Goal: Check status: Check status

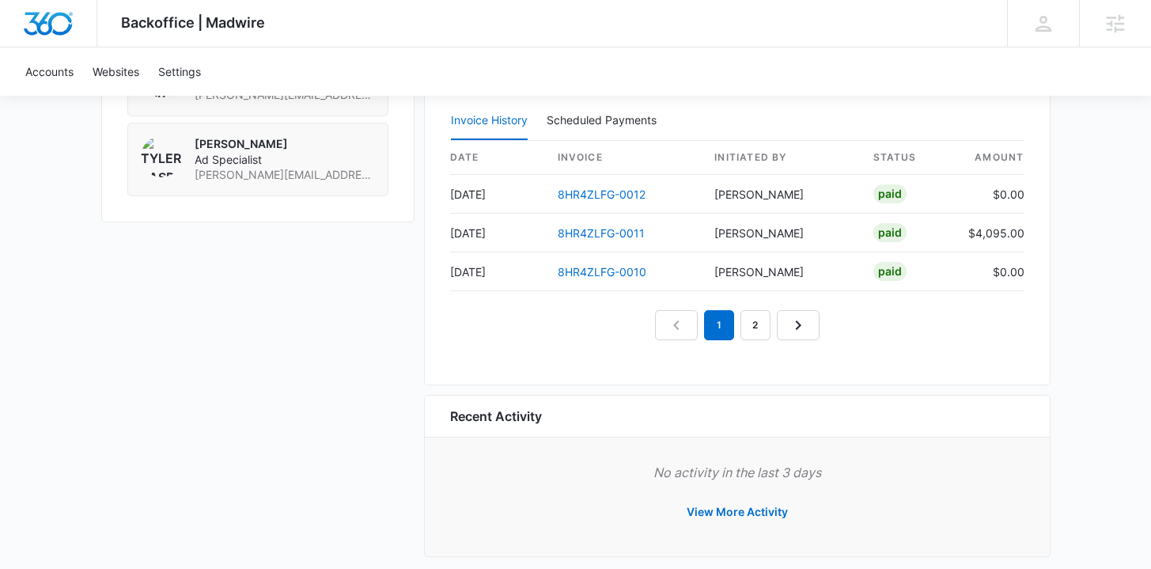
scroll to position [1544, 0]
click at [741, 328] on link "2" at bounding box center [755, 326] width 30 height 30
click at [805, 325] on nav "1 2" at bounding box center [737, 326] width 165 height 30
click at [800, 328] on nav "1 2" at bounding box center [737, 326] width 165 height 30
click at [750, 331] on em "2" at bounding box center [755, 326] width 30 height 30
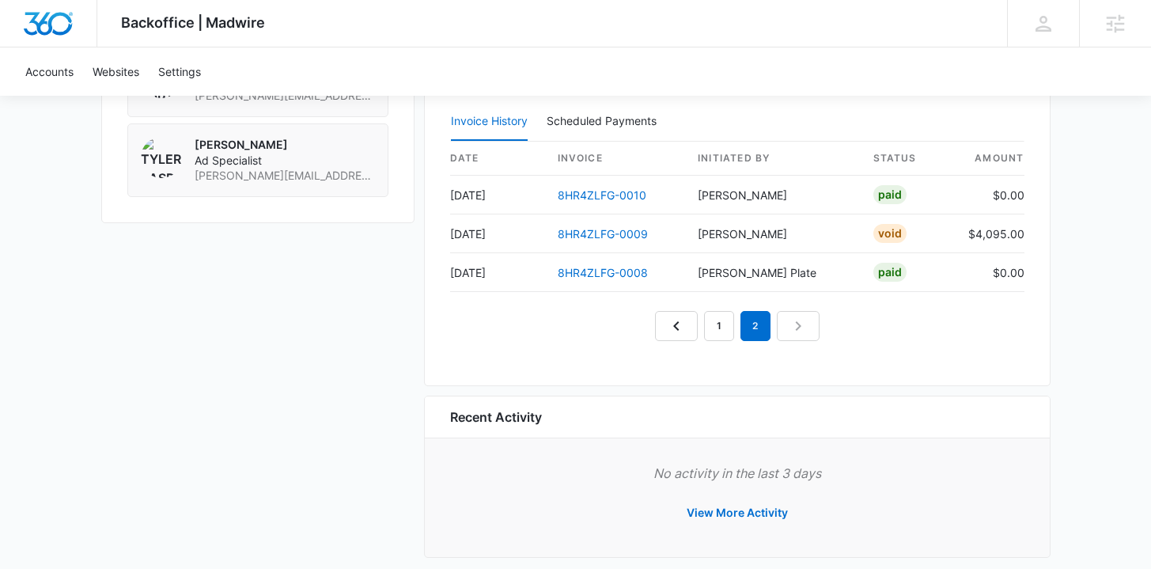
click at [795, 327] on nav "1 2" at bounding box center [737, 326] width 165 height 30
click at [728, 328] on link "1" at bounding box center [719, 326] width 30 height 30
click at [764, 326] on link "2" at bounding box center [755, 326] width 30 height 30
click at [786, 325] on link "3" at bounding box center [774, 326] width 30 height 30
click at [790, 320] on link "4" at bounding box center [792, 326] width 30 height 30
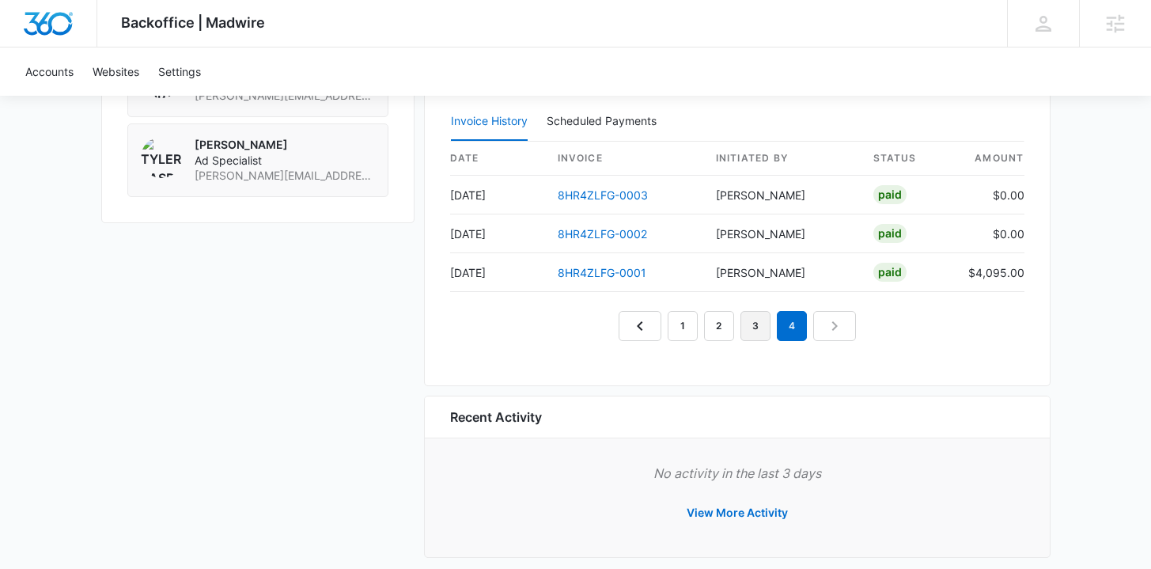
click at [755, 320] on link "3" at bounding box center [755, 326] width 30 height 30
click at [805, 323] on link "4" at bounding box center [792, 326] width 30 height 30
click at [752, 322] on link "3" at bounding box center [755, 326] width 30 height 30
click at [717, 322] on link "2" at bounding box center [719, 326] width 30 height 30
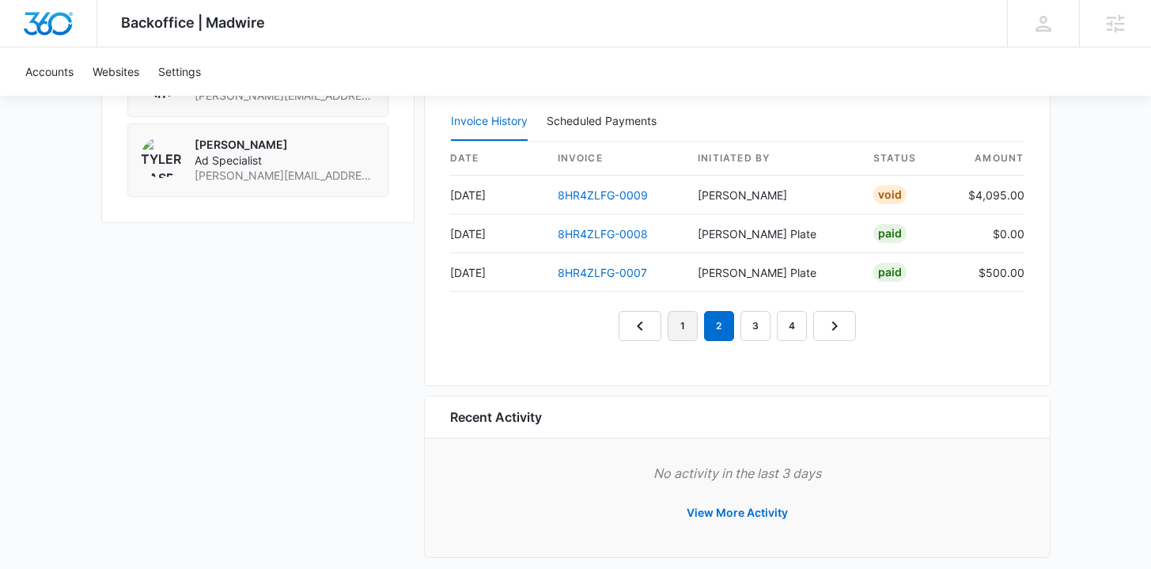
click at [674, 321] on link "1" at bounding box center [683, 326] width 30 height 30
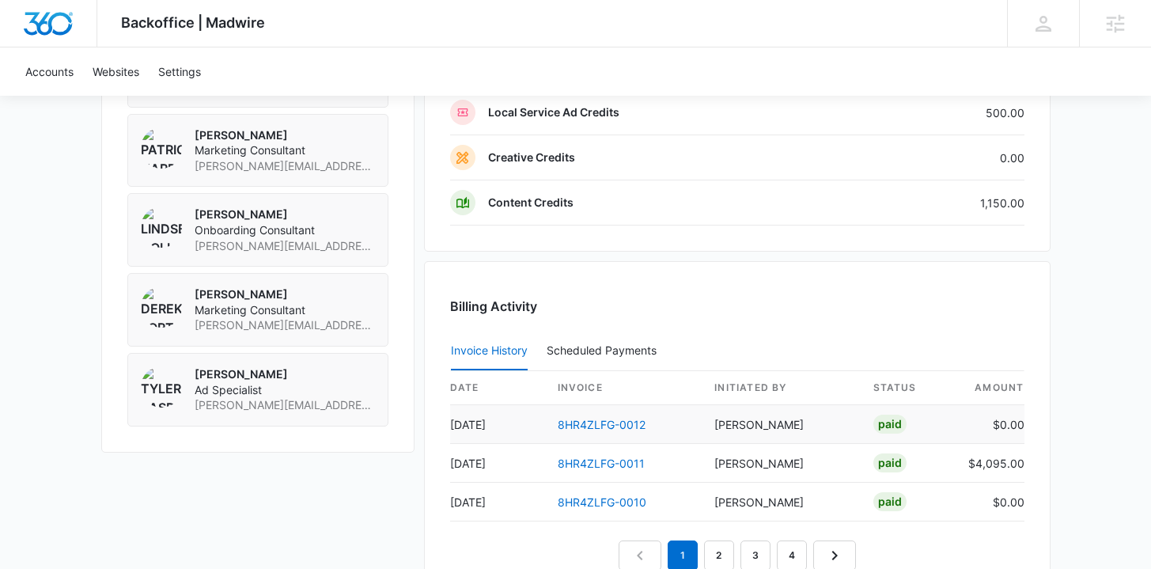
scroll to position [1322, 0]
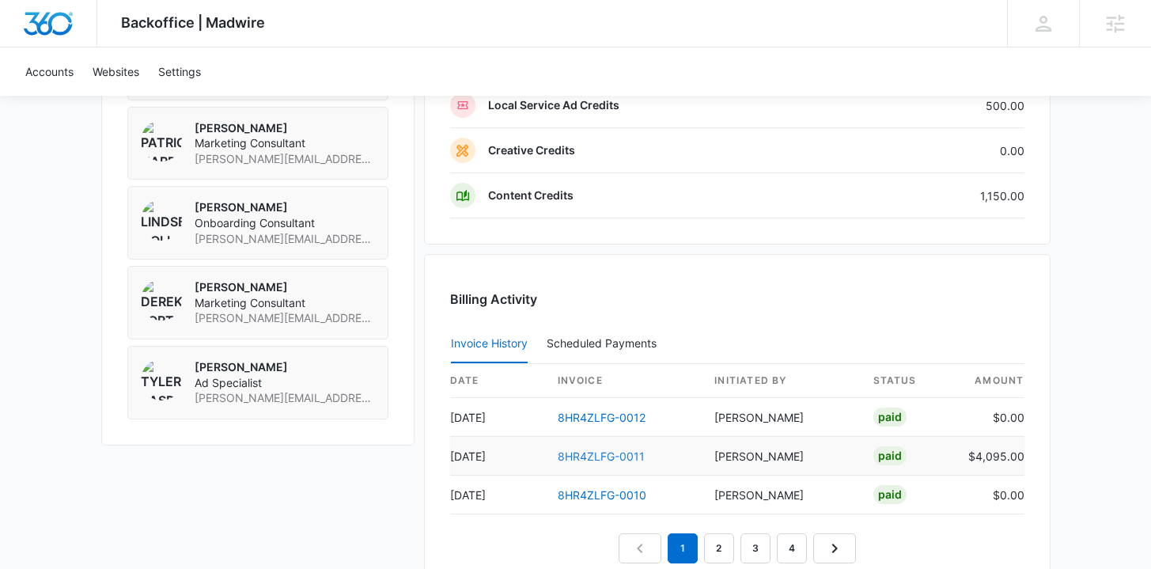
click at [617, 452] on link "8HR4ZLFG-0011" at bounding box center [601, 455] width 87 height 13
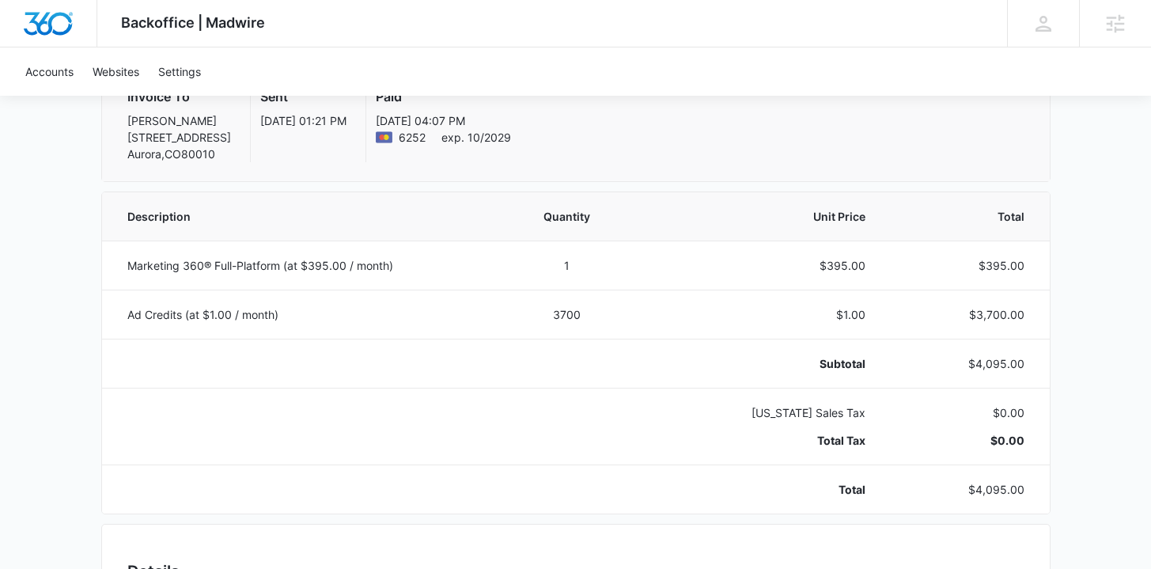
scroll to position [259, 0]
